Goal: Find contact information: Find contact information

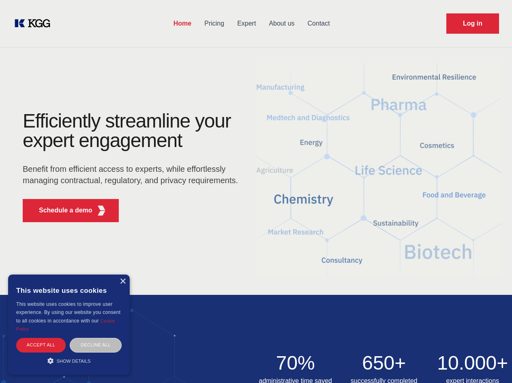
click at [256, 191] on div "Efficiently streamline your expert engagement Benefit from efficient access to …" at bounding box center [133, 169] width 247 height 117
click at [61, 210] on p "Schedule a demo" at bounding box center [66, 210] width 54 height 10
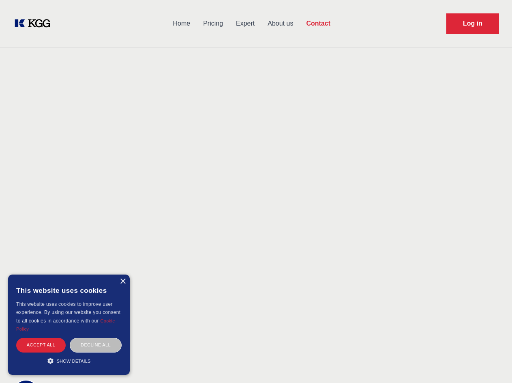
click at [123, 281] on div "× This website uses cookies This website uses cookies to improve user experienc…" at bounding box center [69, 324] width 122 height 100
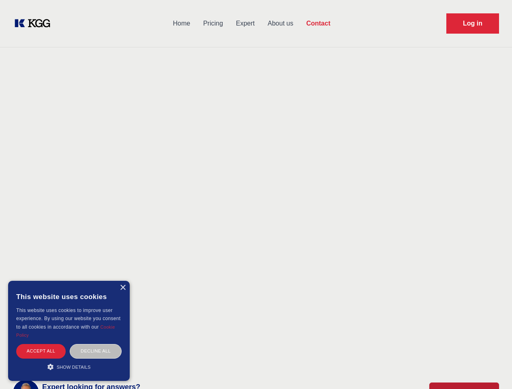
click at [41, 344] on div "Accept all" at bounding box center [40, 351] width 49 height 14
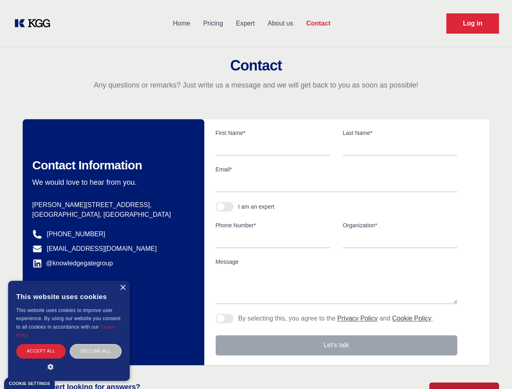
click at [96, 344] on div "Decline all" at bounding box center [96, 351] width 52 height 14
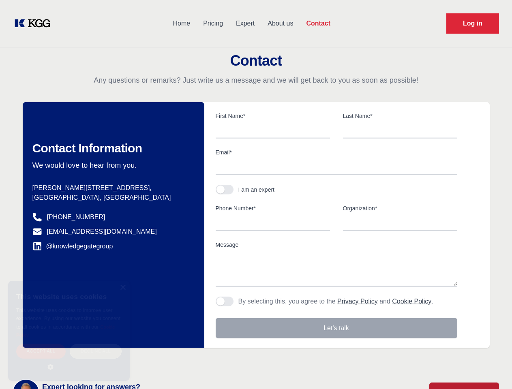
click at [69, 360] on main "Contact Any questions or remarks? Just write us a message and we will get back …" at bounding box center [256, 211] width 512 height 422
